Goal: Book appointment/travel/reservation

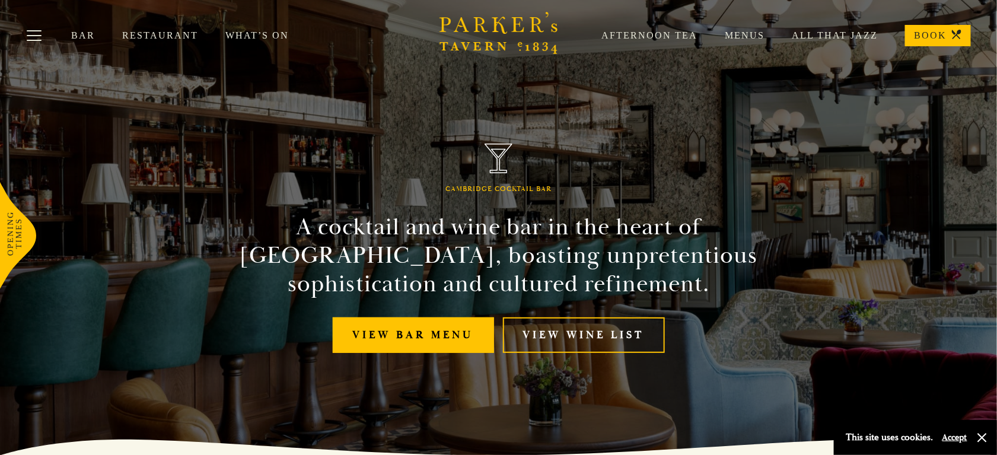
click at [753, 31] on link "Menus" at bounding box center [730, 36] width 67 height 12
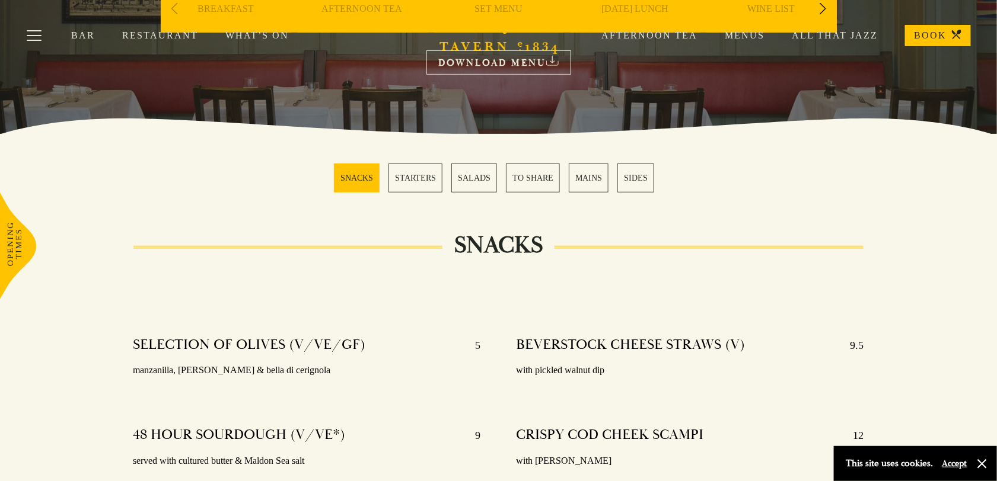
scroll to position [296, 0]
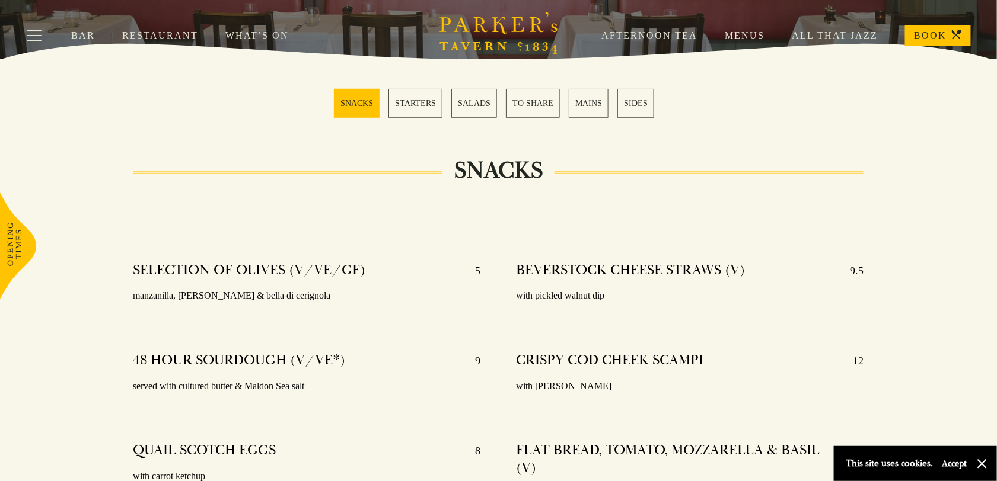
click at [593, 111] on link "MAINS" at bounding box center [589, 103] width 40 height 29
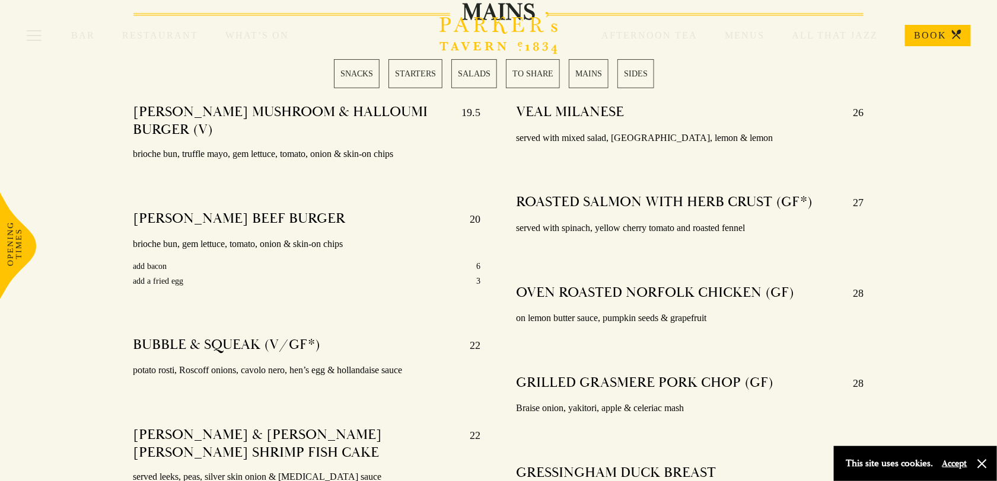
scroll to position [2079, 0]
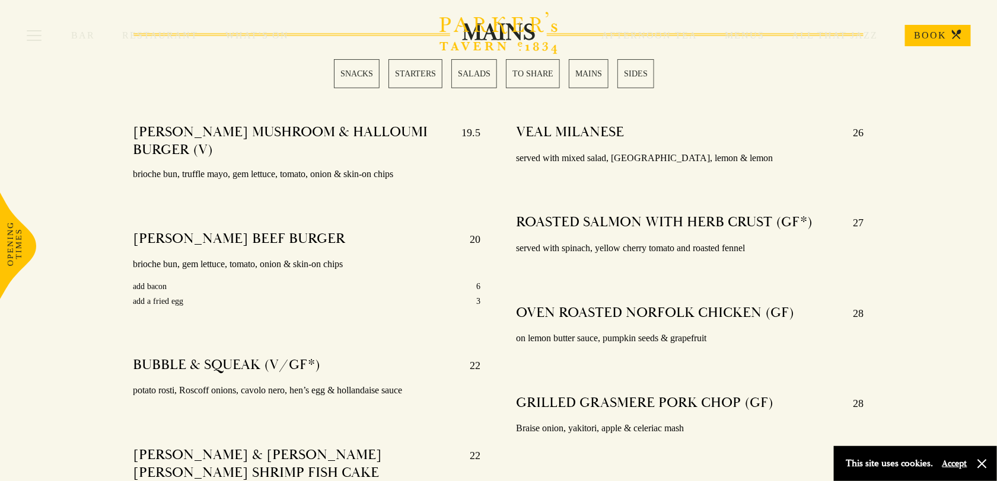
click at [923, 38] on link "BOOK" at bounding box center [938, 35] width 66 height 21
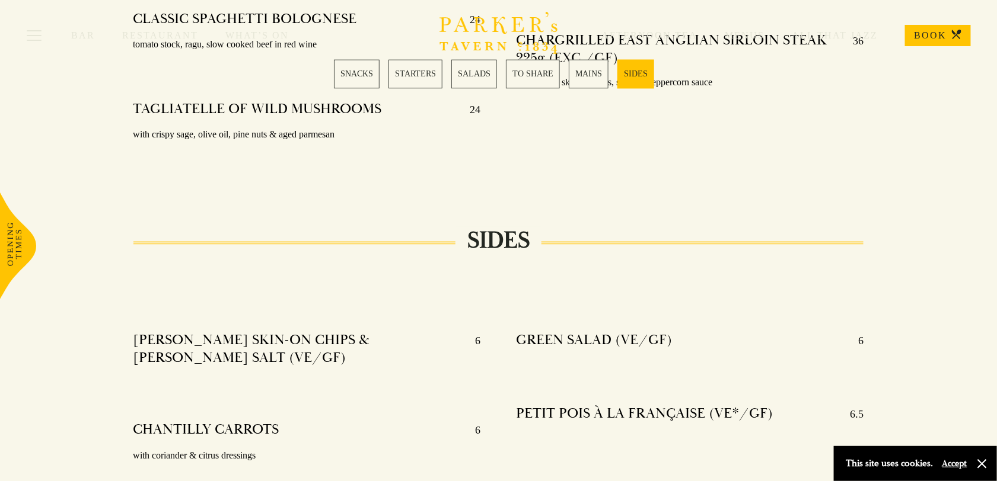
scroll to position [2968, 0]
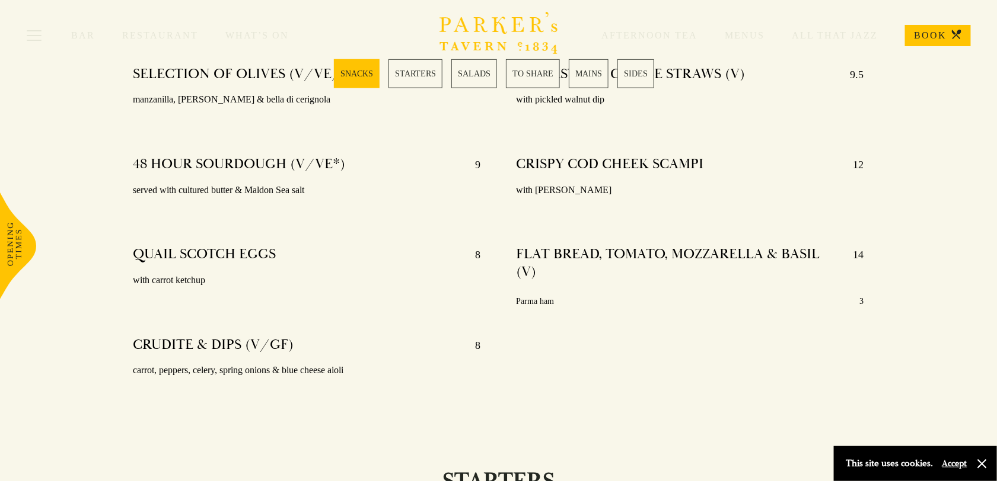
scroll to position [296, 0]
